Goal: Communication & Community: Participate in discussion

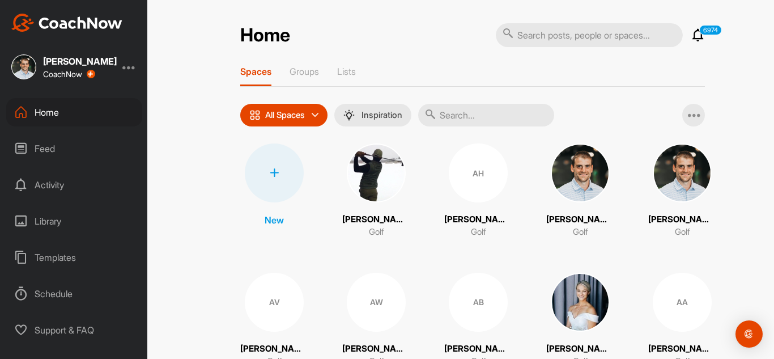
click at [478, 112] on input "text" at bounding box center [486, 115] width 136 height 23
type input "ray"
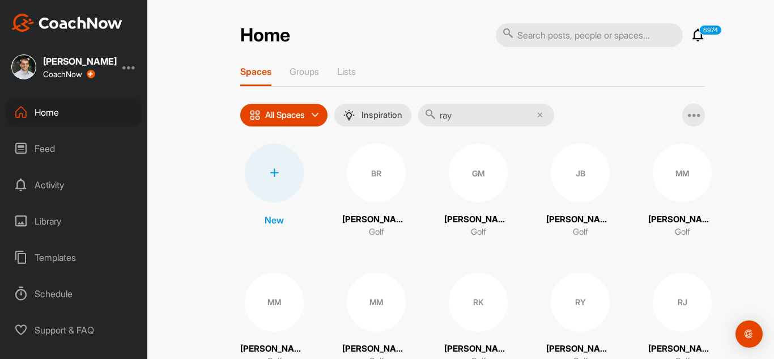
click at [365, 172] on div "BR" at bounding box center [376, 172] width 59 height 59
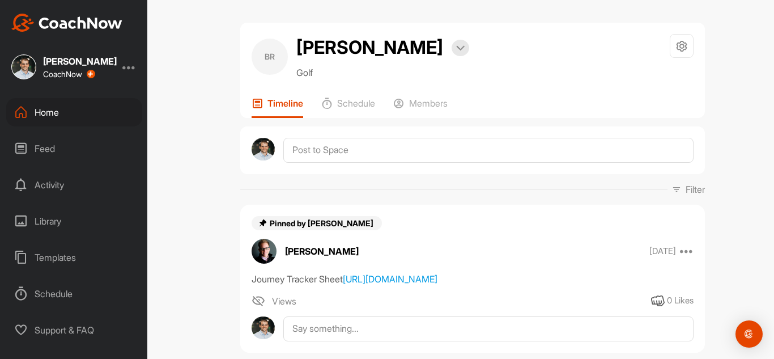
scroll to position [5, 0]
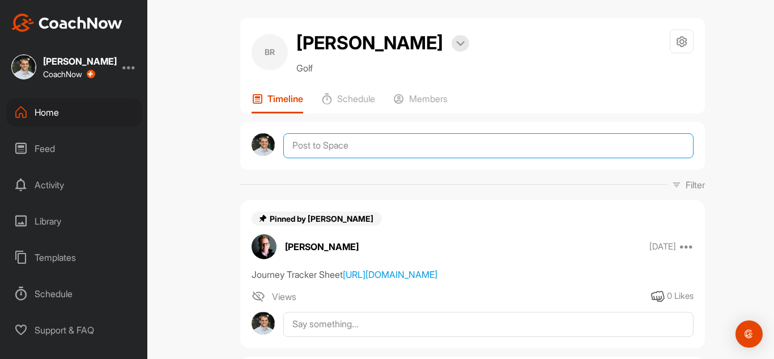
click at [373, 151] on textarea at bounding box center [488, 145] width 410 height 25
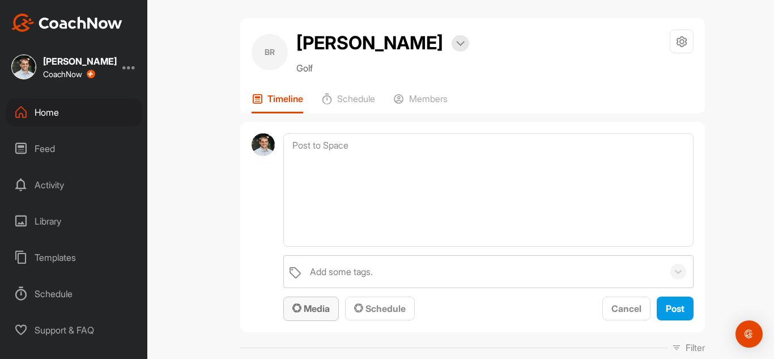
click at [318, 316] on button "Media" at bounding box center [311, 308] width 56 height 24
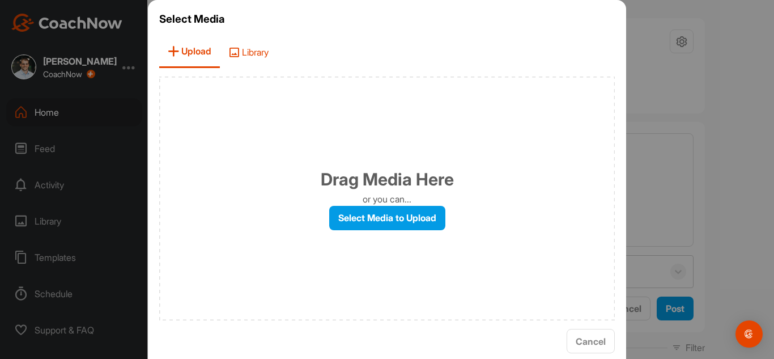
click at [247, 48] on span "Library" at bounding box center [248, 52] width 57 height 32
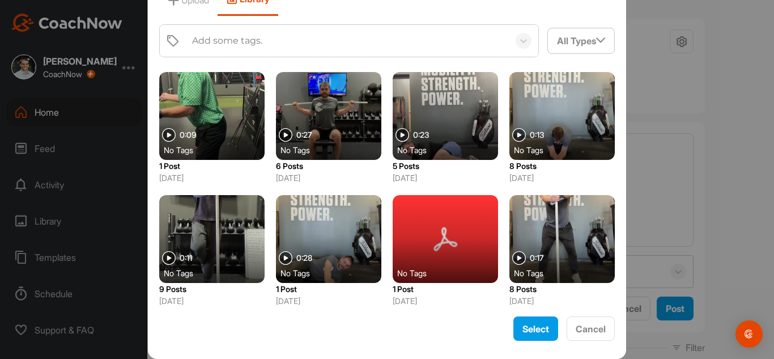
scroll to position [483, 0]
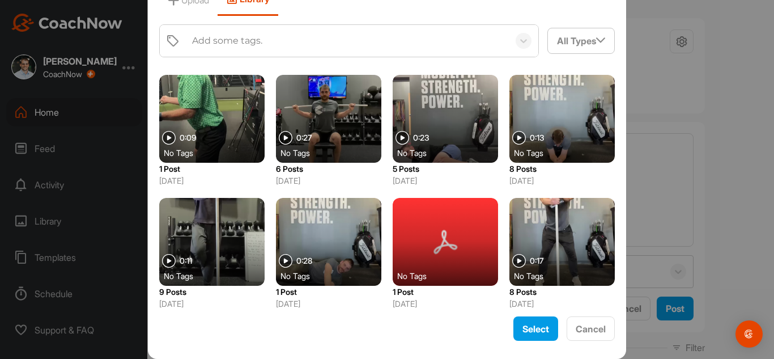
click at [549, 232] on div at bounding box center [562, 242] width 105 height 88
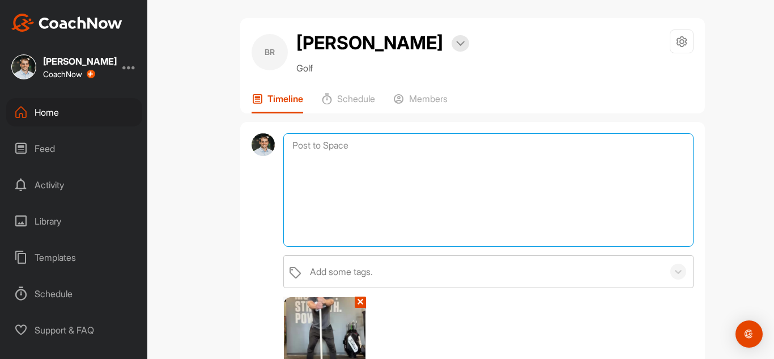
click at [341, 154] on textarea at bounding box center [488, 189] width 410 height 113
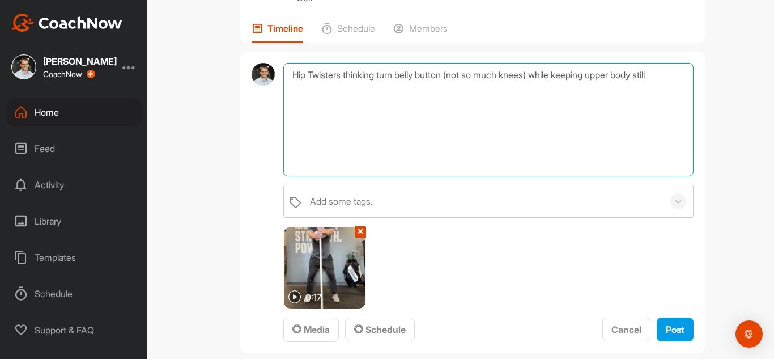
scroll to position [74, 0]
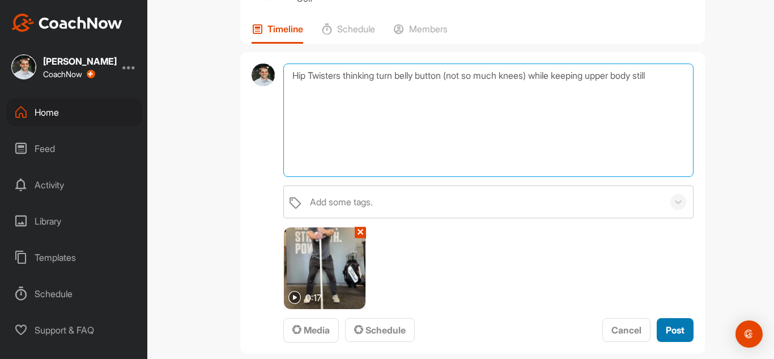
type textarea "Hip Twisters thinking turn belly button (not so much knees) while keeping upper…"
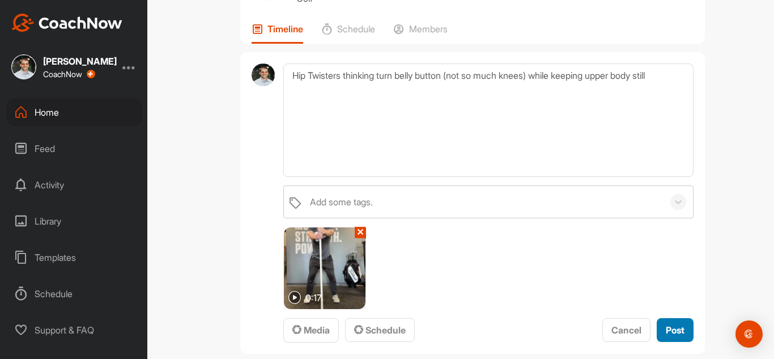
click at [667, 325] on span "Post" at bounding box center [675, 329] width 19 height 11
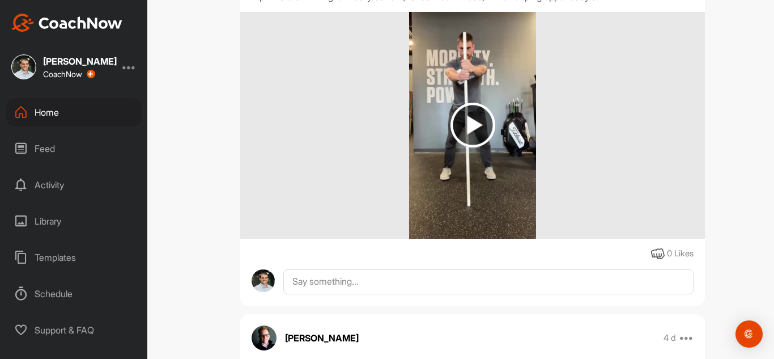
scroll to position [494, 0]
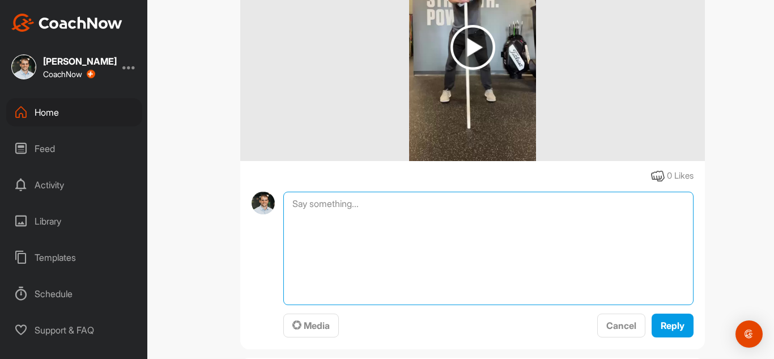
click at [333, 221] on textarea at bounding box center [488, 248] width 410 height 113
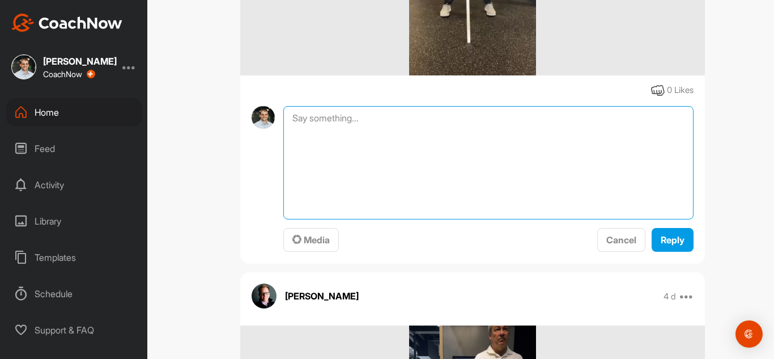
scroll to position [577, 0]
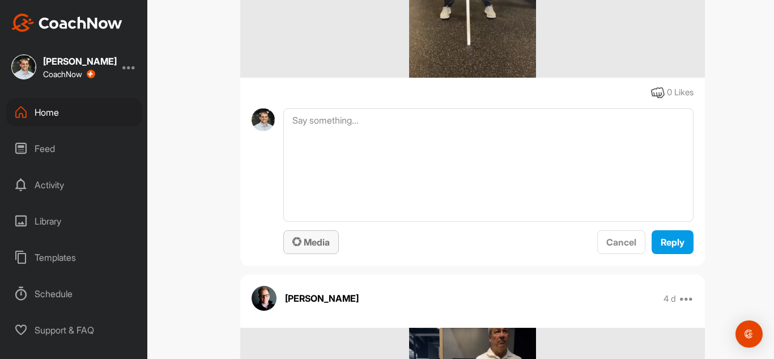
click at [308, 248] on span "Media" at bounding box center [310, 241] width 37 height 11
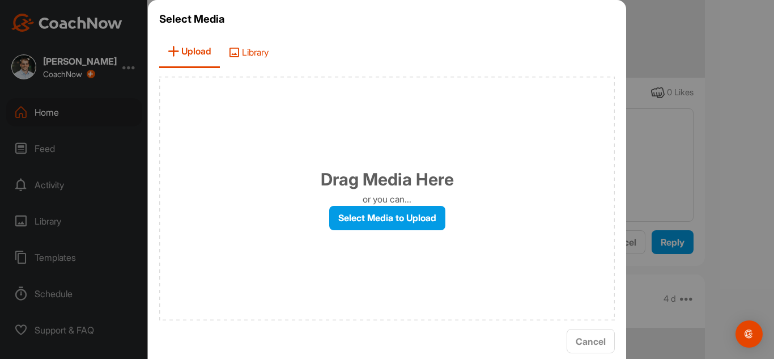
click at [261, 62] on span "Library" at bounding box center [248, 52] width 57 height 32
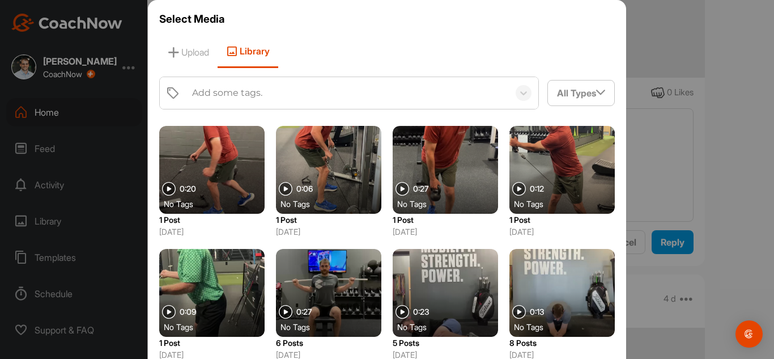
scroll to position [361, 0]
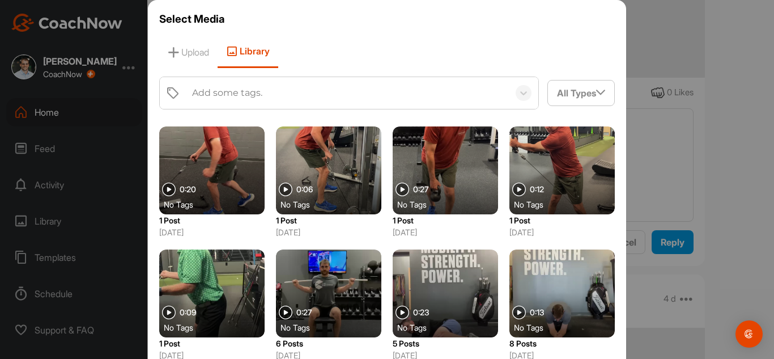
click at [532, 257] on div at bounding box center [562, 293] width 105 height 88
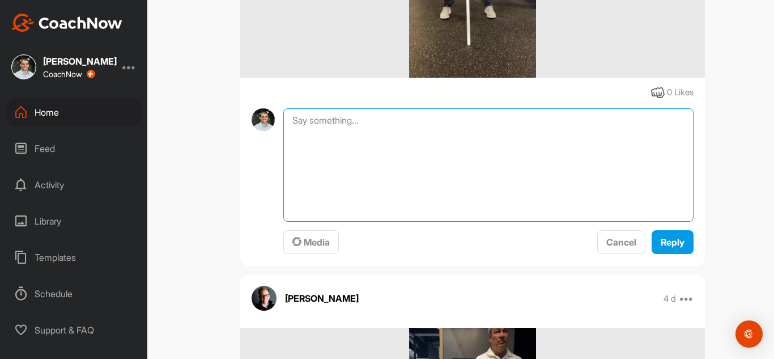
click at [374, 173] on textarea at bounding box center [488, 164] width 410 height 113
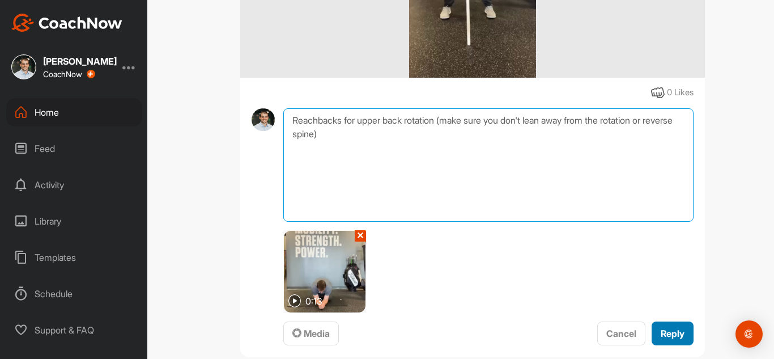
type textarea "Reachbacks for upper back rotation (make sure you don't lean away from the rota…"
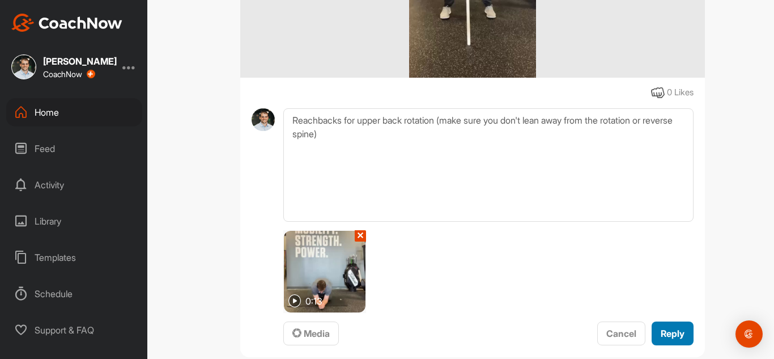
click at [680, 339] on span "Reply" at bounding box center [673, 333] width 24 height 11
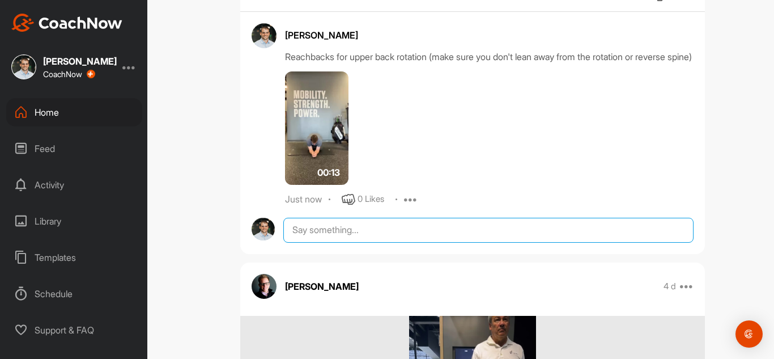
click at [351, 243] on textarea at bounding box center [488, 230] width 410 height 25
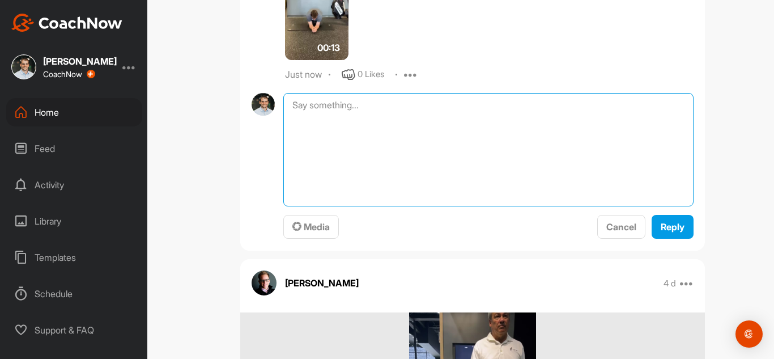
scroll to position [797, 0]
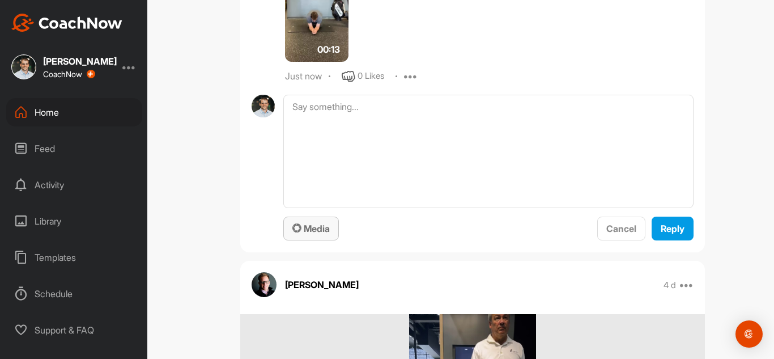
click at [320, 234] on span "Media" at bounding box center [310, 228] width 37 height 11
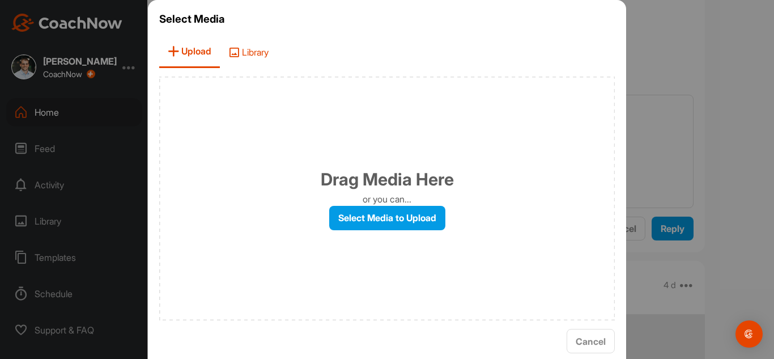
click at [256, 63] on span "Library" at bounding box center [248, 52] width 57 height 32
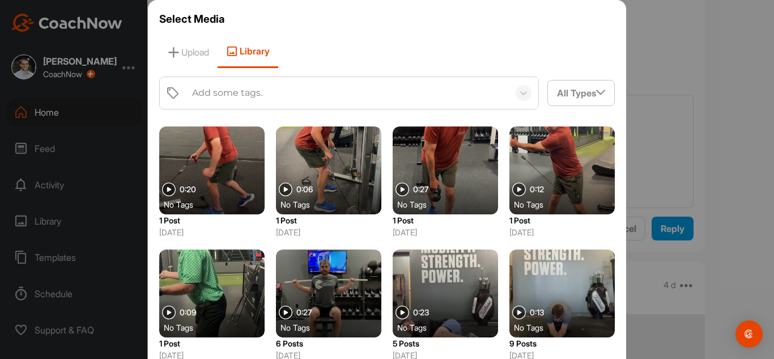
scroll to position [359, 0]
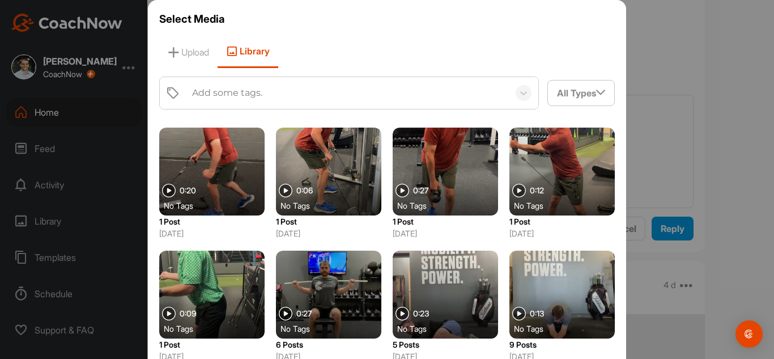
click at [350, 279] on div at bounding box center [328, 295] width 105 height 88
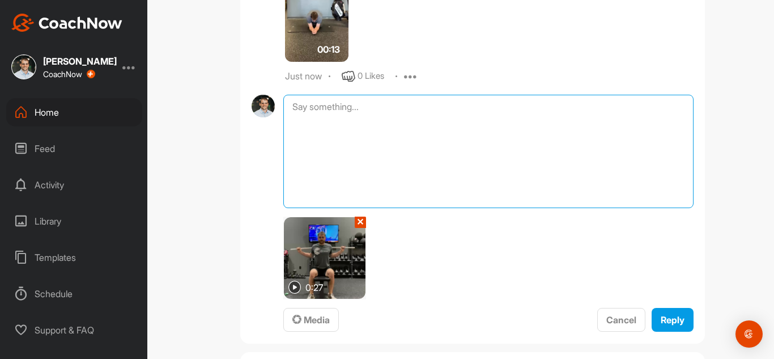
click at [327, 158] on textarea at bounding box center [488, 151] width 410 height 113
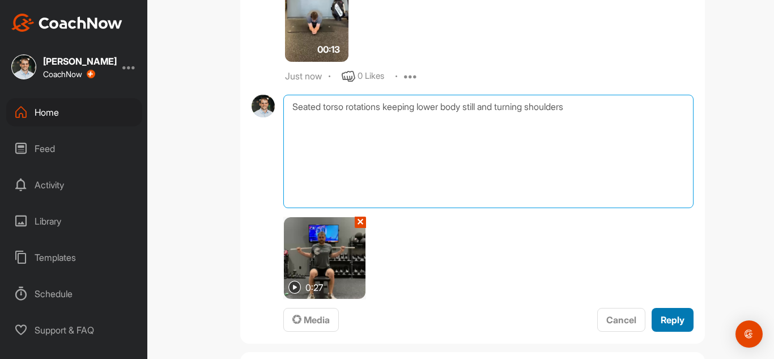
type textarea "Seated torso rotations keeping lower body still and turning shoulders"
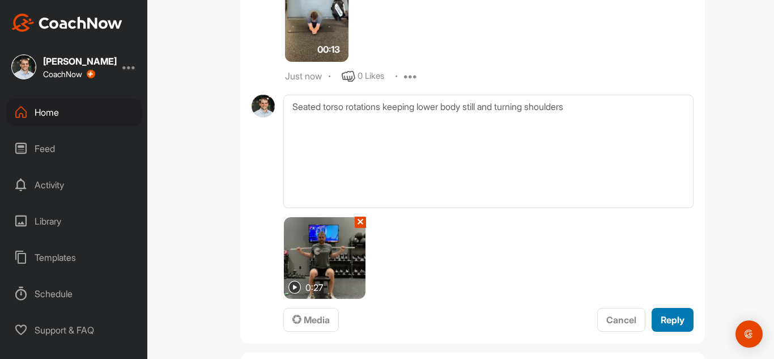
click at [667, 332] on button "Reply" at bounding box center [673, 320] width 42 height 24
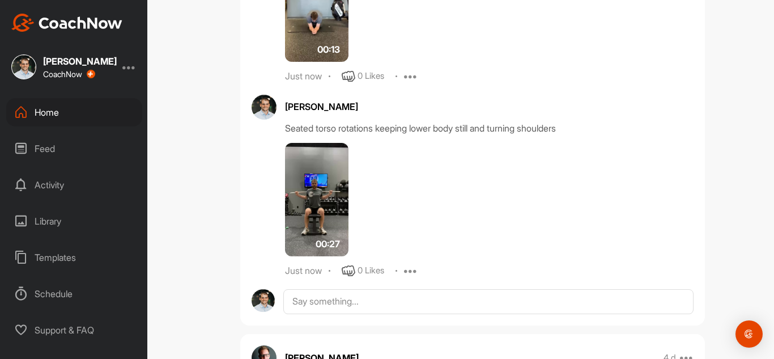
click at [51, 115] on div "Home" at bounding box center [74, 112] width 136 height 28
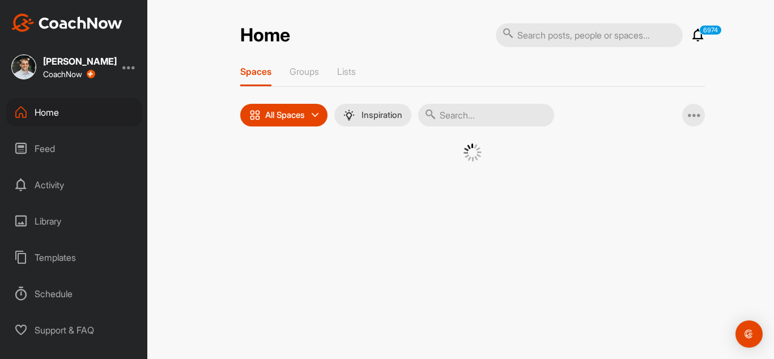
click at [472, 113] on input "text" at bounding box center [486, 115] width 136 height 23
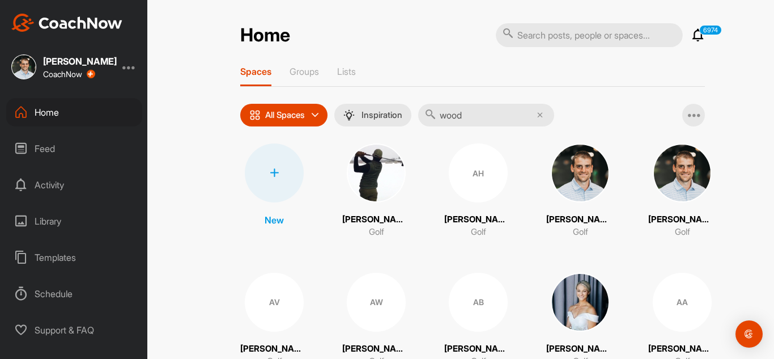
type input "[PERSON_NAME]"
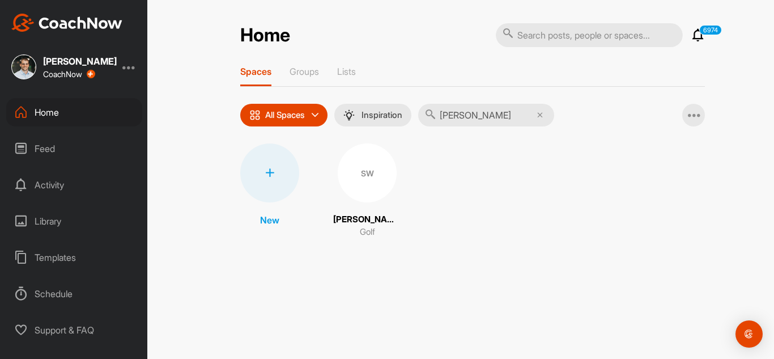
click at [358, 170] on div "SW" at bounding box center [367, 172] width 59 height 59
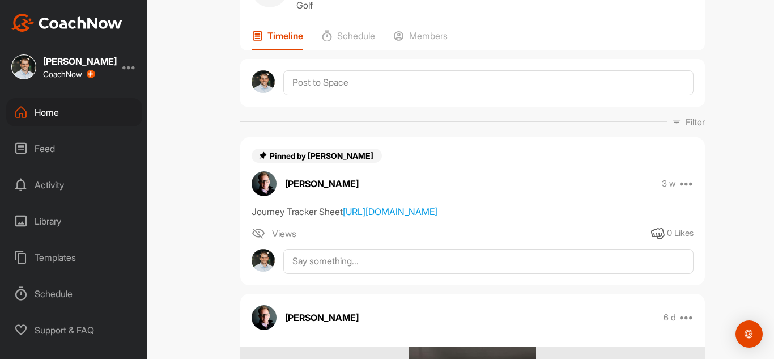
scroll to position [70, 0]
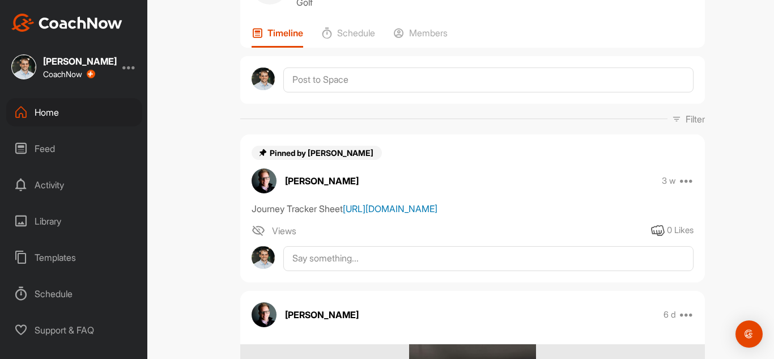
click at [343, 214] on link "[URL][DOMAIN_NAME]" at bounding box center [390, 208] width 95 height 11
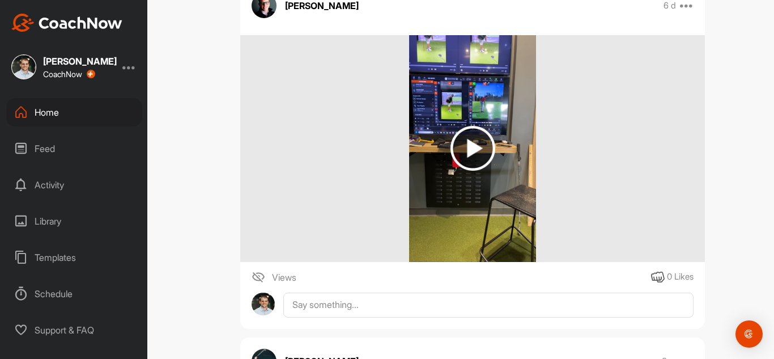
scroll to position [1451, 0]
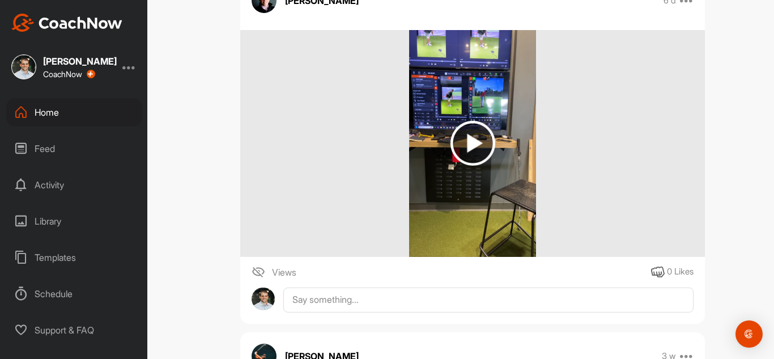
click at [470, 166] on img at bounding box center [473, 143] width 45 height 45
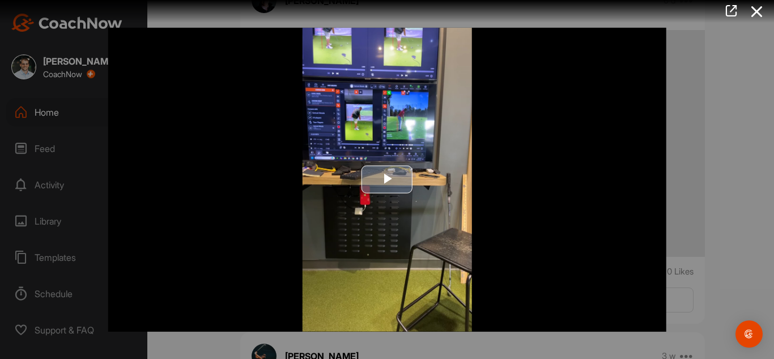
click at [387, 180] on span "Video Player" at bounding box center [387, 180] width 0 height 0
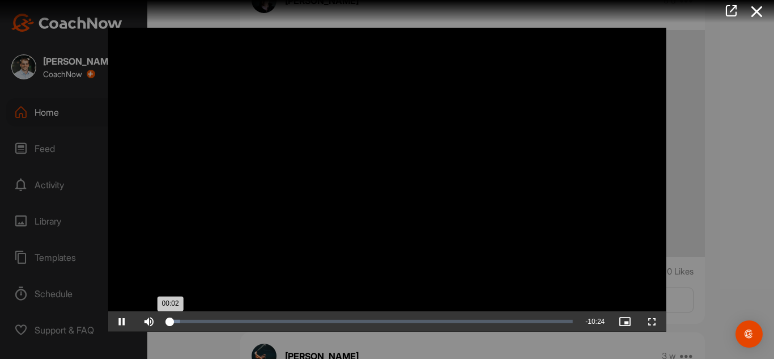
click at [181, 323] on div "Loaded : 2.96% 00:21 00:02" at bounding box center [371, 321] width 416 height 20
drag, startPoint x: 182, startPoint y: 323, endPoint x: 222, endPoint y: 323, distance: 39.7
click at [220, 323] on div "01:22" at bounding box center [194, 321] width 52 height 3
click at [280, 320] on div "Loaded : 23.50% 02:52 02:24" at bounding box center [372, 321] width 409 height 3
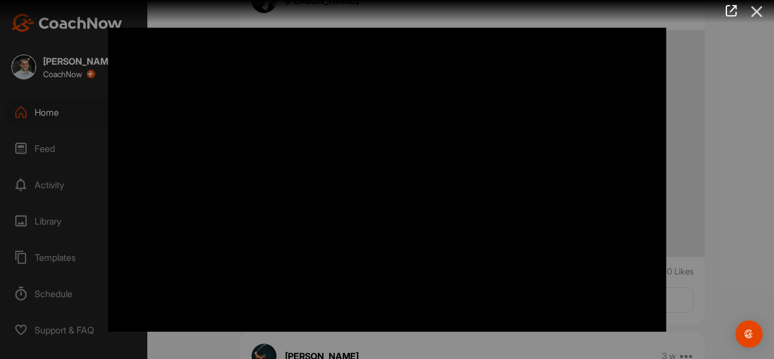
click at [758, 15] on icon at bounding box center [757, 11] width 26 height 21
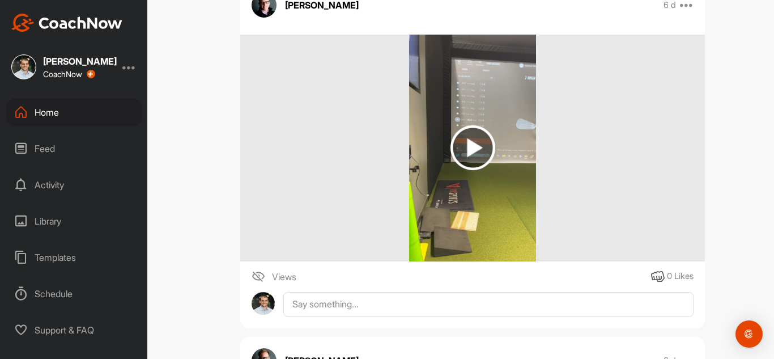
scroll to position [1089, 0]
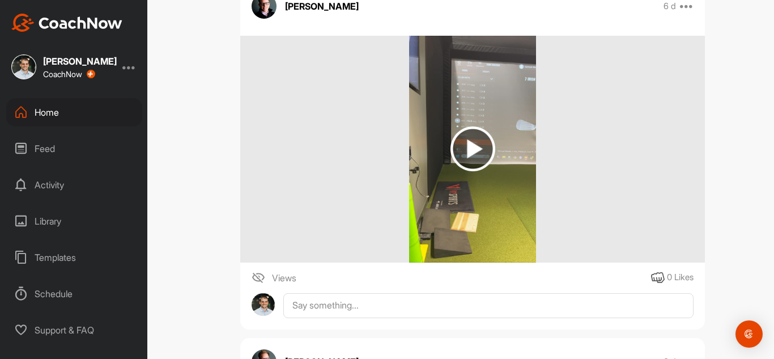
click at [487, 171] on img at bounding box center [473, 148] width 45 height 45
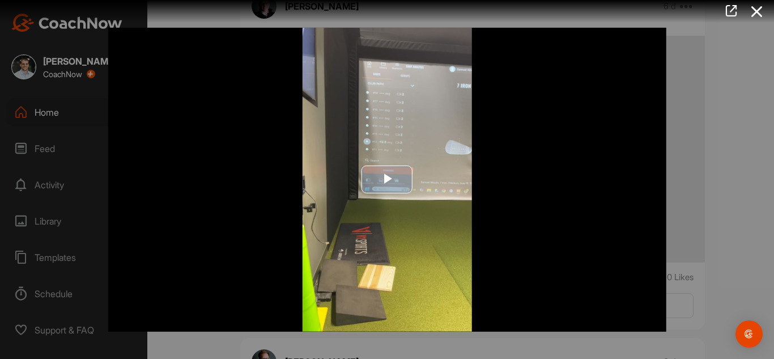
click at [387, 180] on span "Video Player" at bounding box center [387, 180] width 0 height 0
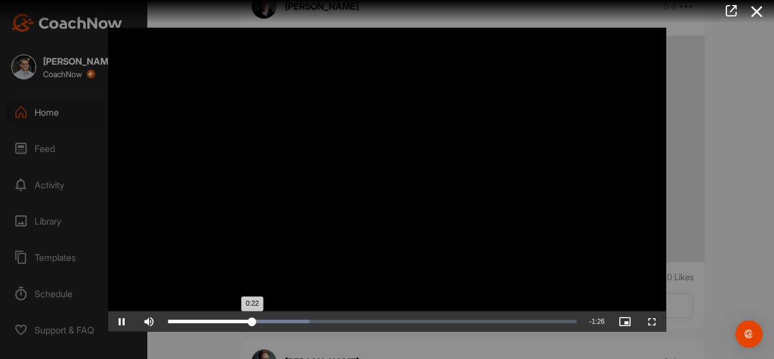
click at [303, 320] on div "Loaded : 34.58% 0:36 0:22" at bounding box center [372, 321] width 409 height 3
click at [366, 320] on div "Loaded : 36.59% 0:53 0:37" at bounding box center [372, 321] width 409 height 3
click at [749, 13] on icon at bounding box center [757, 11] width 26 height 21
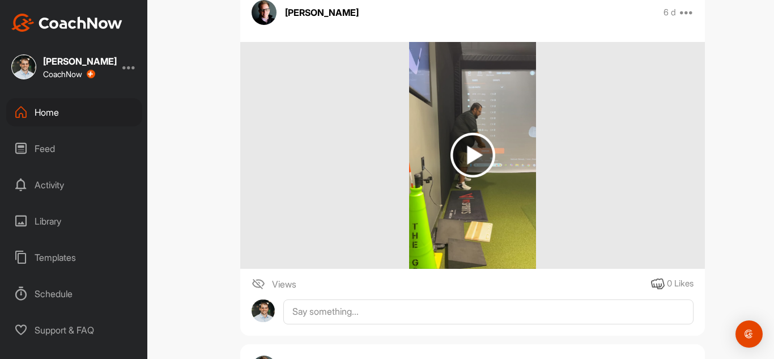
scroll to position [728, 0]
click at [501, 168] on img at bounding box center [472, 155] width 126 height 227
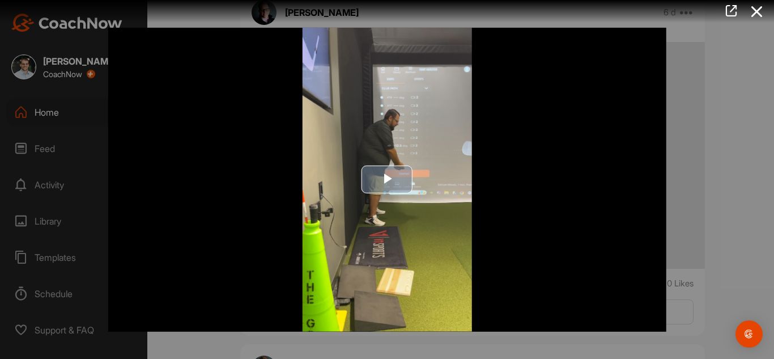
click at [387, 180] on span "Video Player" at bounding box center [387, 180] width 0 height 0
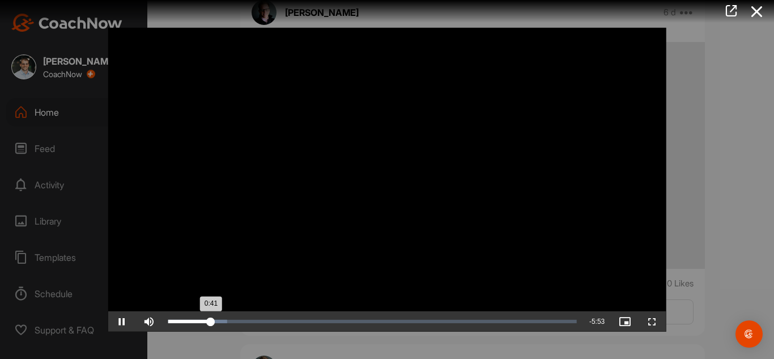
click at [323, 320] on div "Loaded : 14.45% 2:29 0:41" at bounding box center [372, 321] width 409 height 3
click at [354, 321] on div "Loaded : 38.97% 2:58 2:31" at bounding box center [372, 321] width 409 height 3
click at [408, 323] on div "Loaded : 46.32% 3:52 2:59" at bounding box center [373, 321] width 420 height 20
click at [756, 15] on icon at bounding box center [757, 11] width 26 height 21
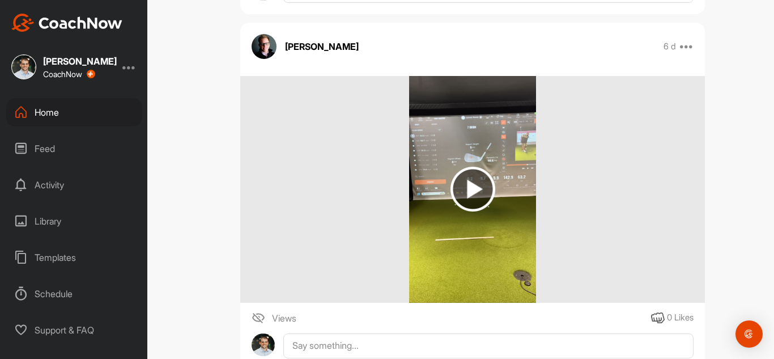
scroll to position [354, 0]
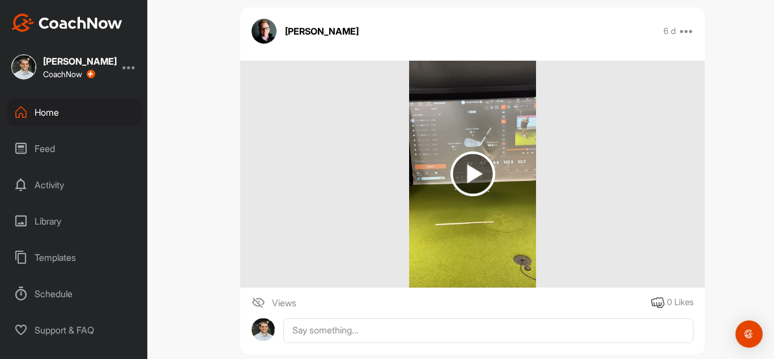
click at [477, 189] on img at bounding box center [473, 173] width 45 height 45
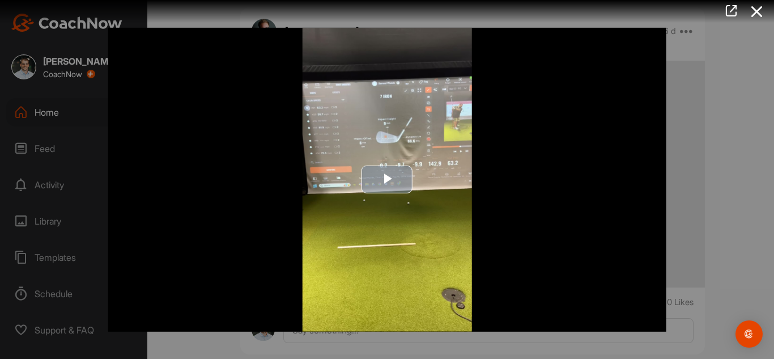
click at [387, 180] on span "Video Player" at bounding box center [387, 180] width 0 height 0
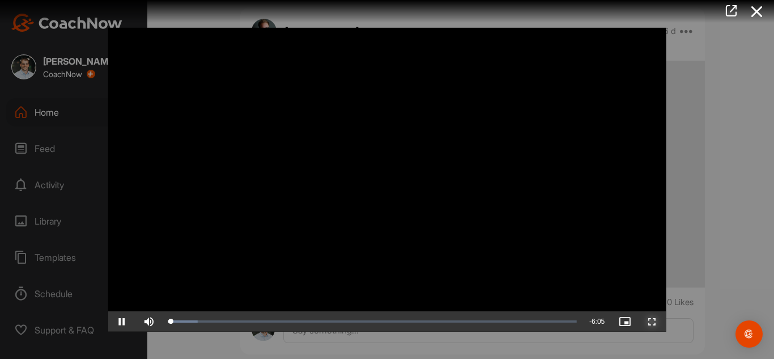
click at [652, 321] on span "Video Player" at bounding box center [652, 321] width 27 height 0
